Goal: Task Accomplishment & Management: Manage account settings

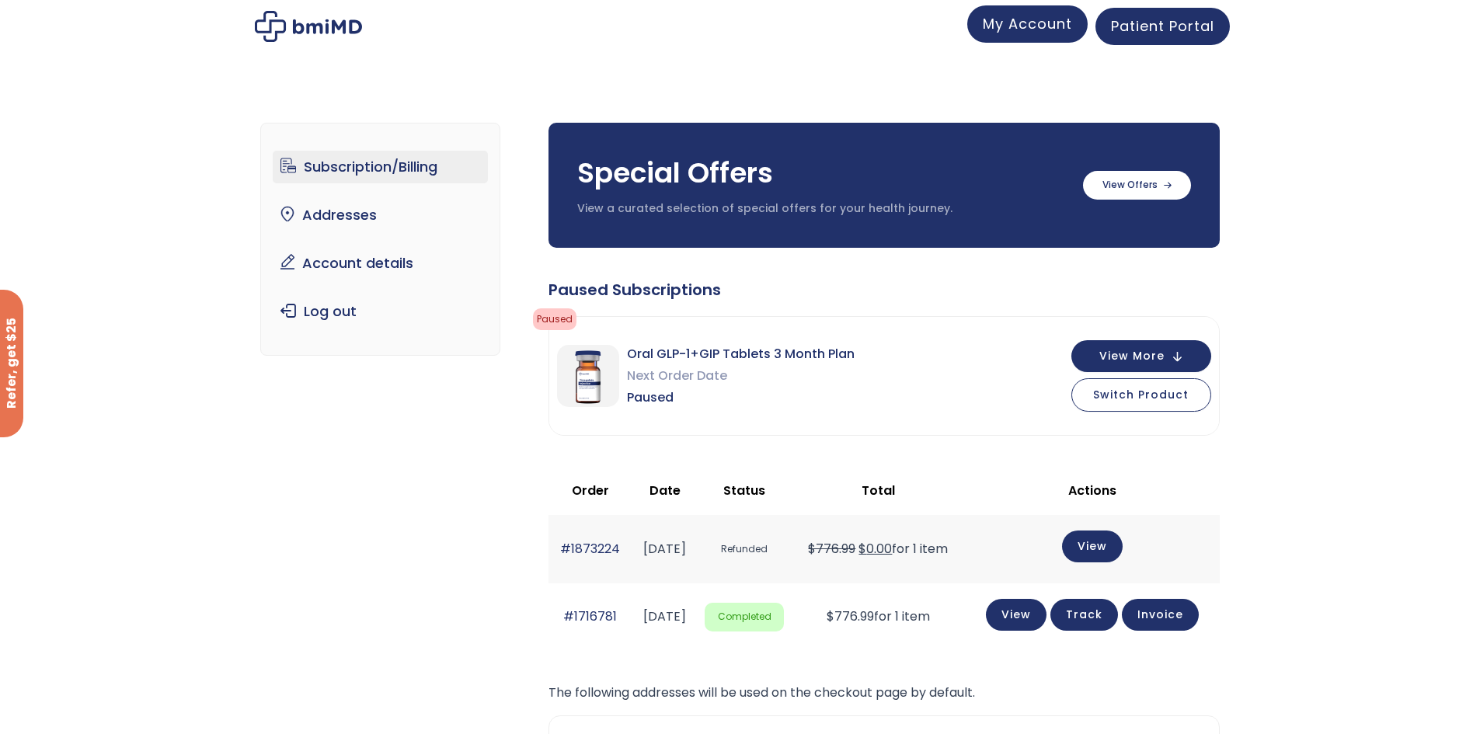
click at [1007, 37] on link "My Account" at bounding box center [1027, 23] width 120 height 37
drag, startPoint x: 543, startPoint y: 282, endPoint x: 952, endPoint y: 624, distance: 533.7
click at [952, 624] on div "Subscription/Billing bmiRewards Addresses Account details Submit a Review Log o…" at bounding box center [739, 529] width 959 height 875
copy div "Paused Subscriptions Paused Action needed Please complete your intake form. Ple…"
click at [1412, 165] on div "Subscription/Billing bmiRewards Addresses Account details Submit a Review Log o…" at bounding box center [740, 535] width 1480 height 886
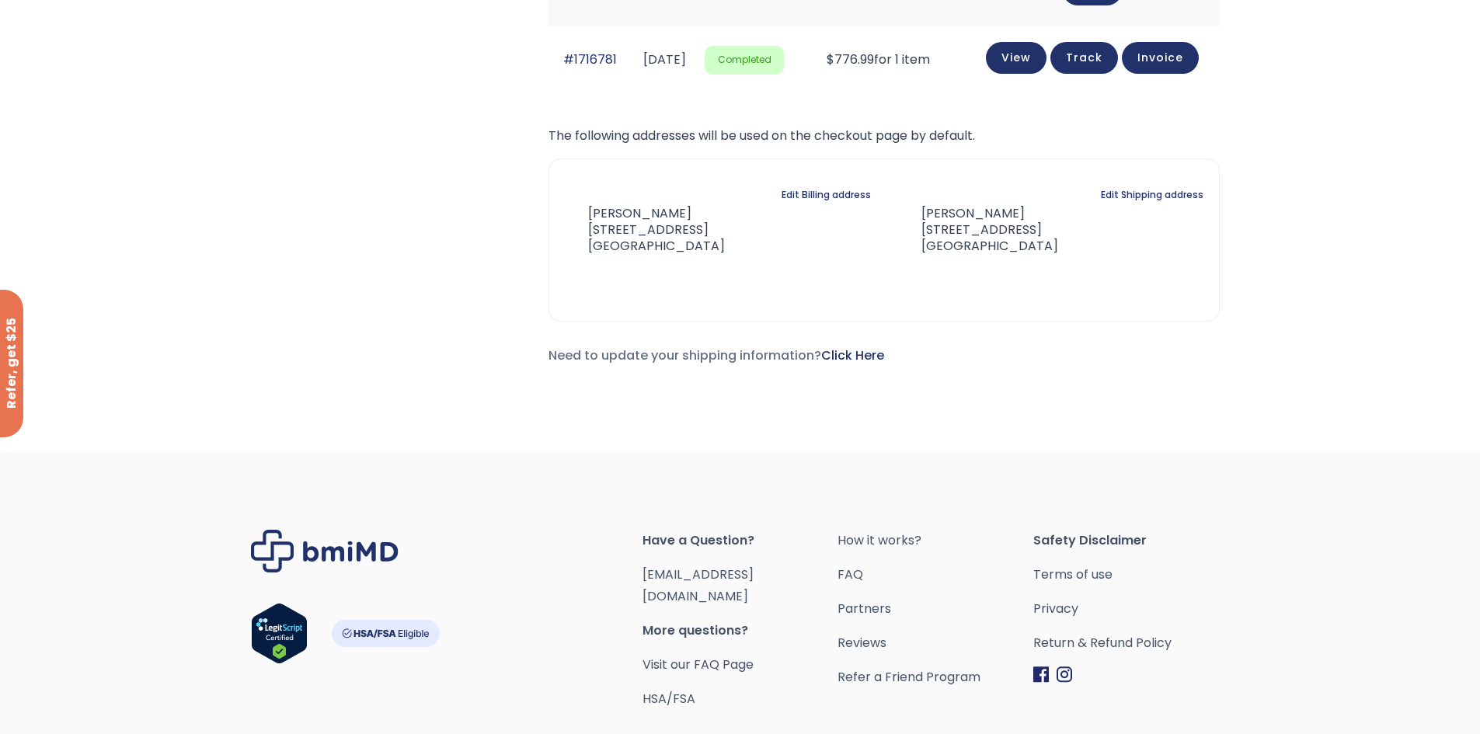
scroll to position [568, 0]
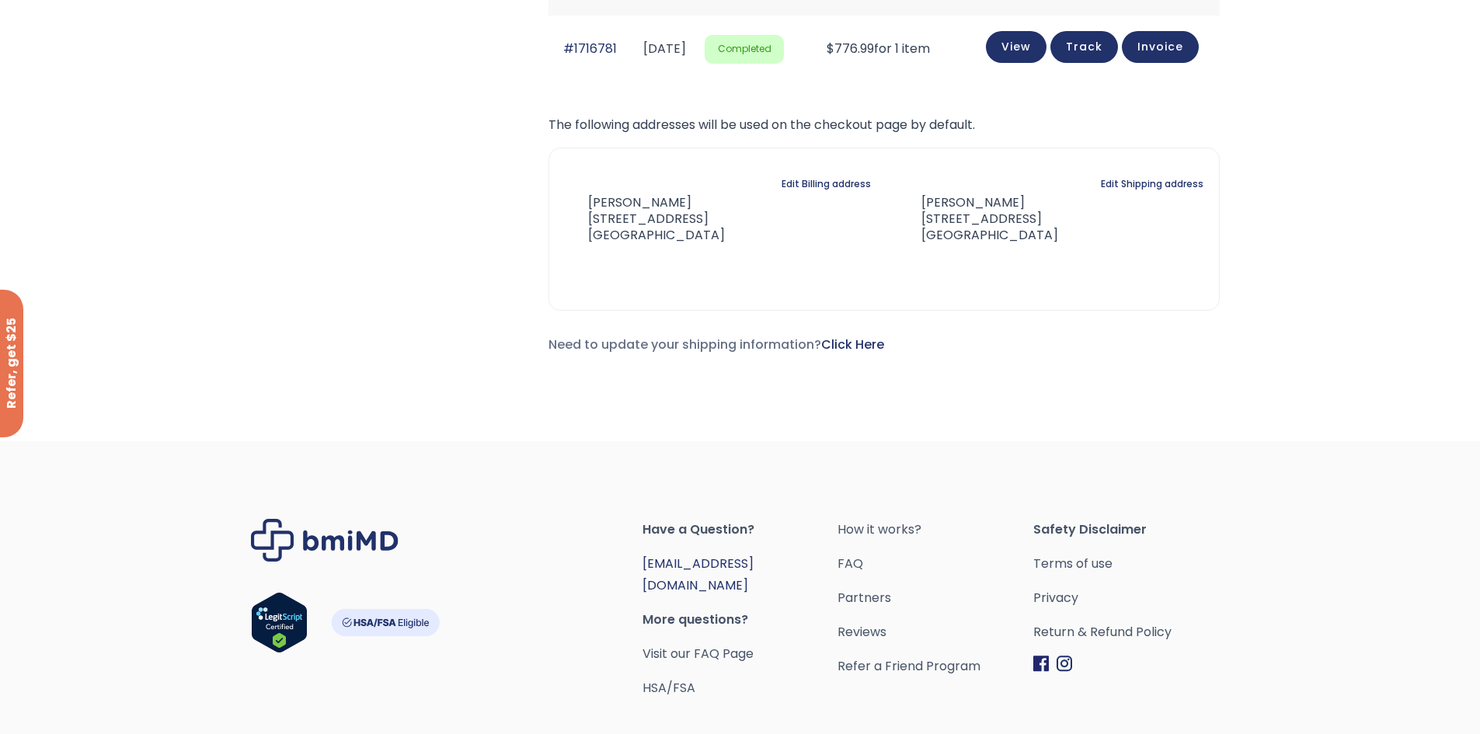
click at [704, 565] on link "[EMAIL_ADDRESS][DOMAIN_NAME]" at bounding box center [697, 575] width 111 height 40
